Goal: Register for event/course

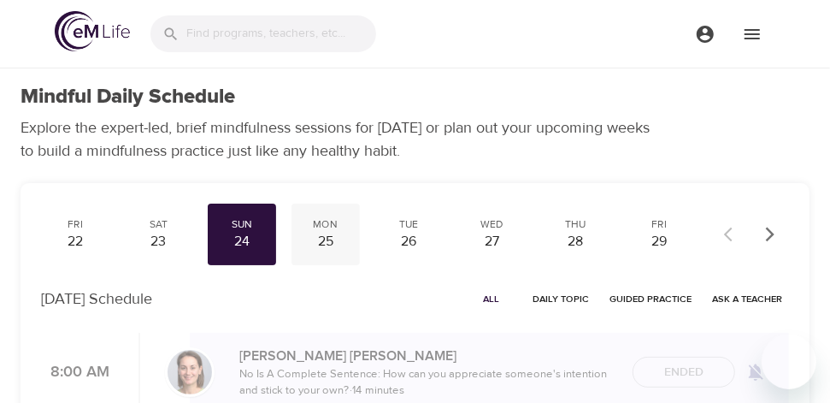
click at [339, 233] on div "25" at bounding box center [325, 242] width 55 height 20
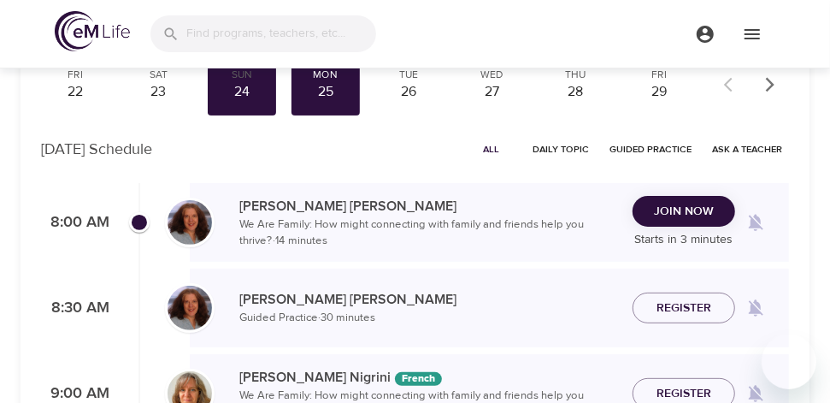
scroll to position [171, 0]
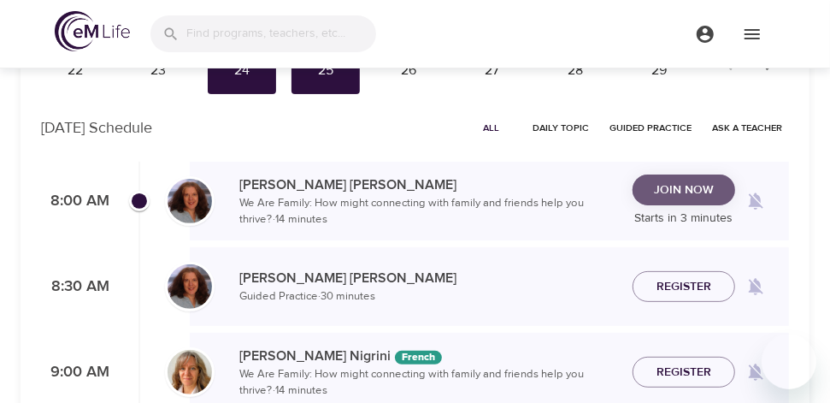
click at [671, 196] on span "Join Now" at bounding box center [684, 190] width 60 height 21
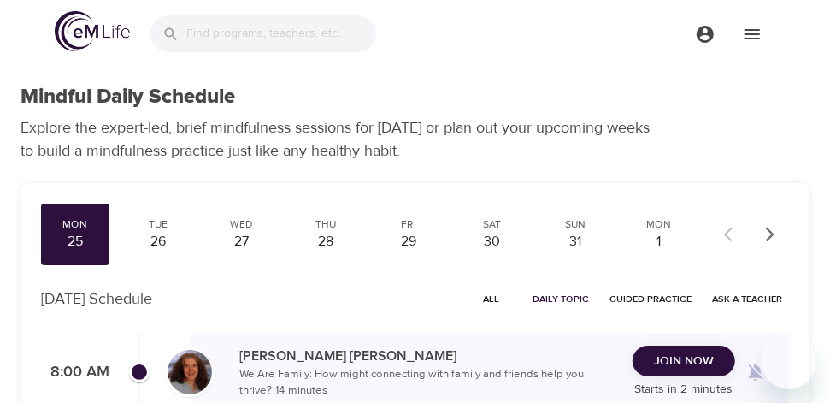
click at [705, 366] on span "Join Now" at bounding box center [684, 361] width 60 height 21
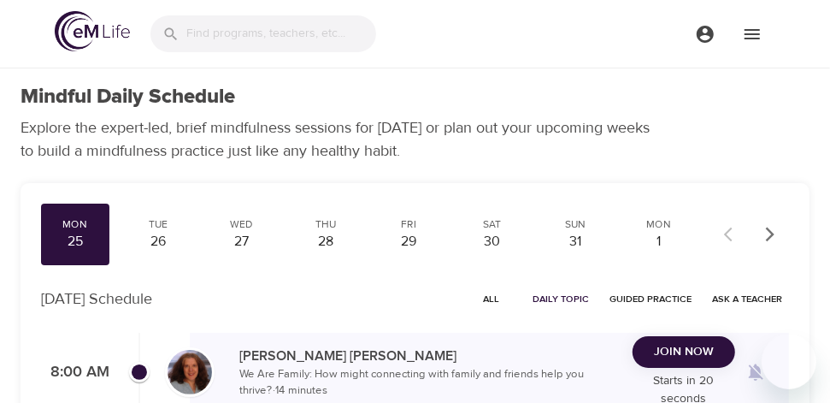
click at [91, 29] on img at bounding box center [92, 31] width 75 height 40
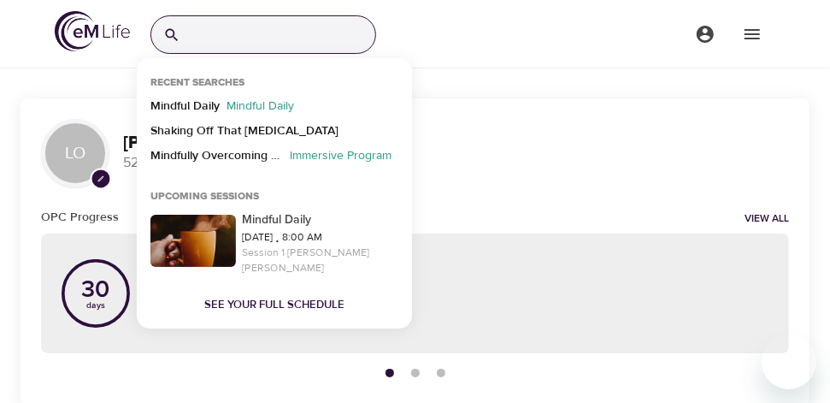
click at [229, 36] on input "search" at bounding box center [281, 34] width 188 height 37
click at [192, 99] on p "Mindful Daily" at bounding box center [184, 109] width 69 height 25
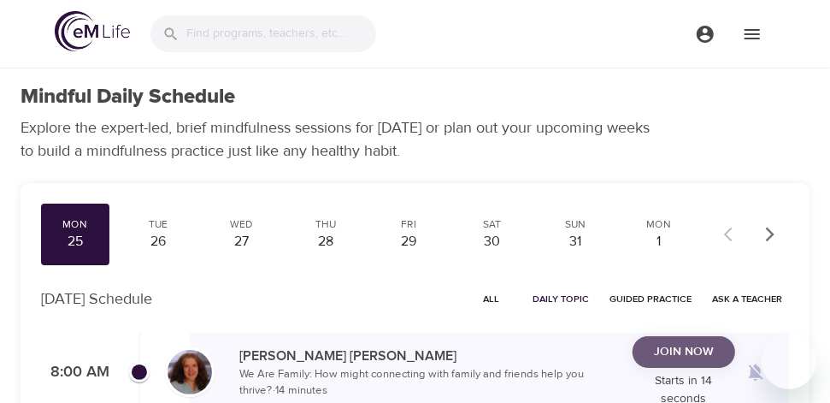
click at [692, 354] on span "Join Now" at bounding box center [684, 351] width 60 height 21
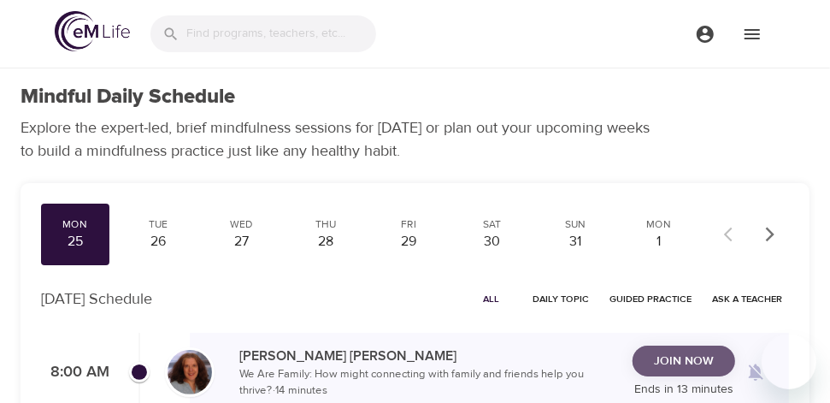
click at [671, 357] on span "Join Now" at bounding box center [684, 361] width 60 height 21
